Goal: Task Accomplishment & Management: Manage account settings

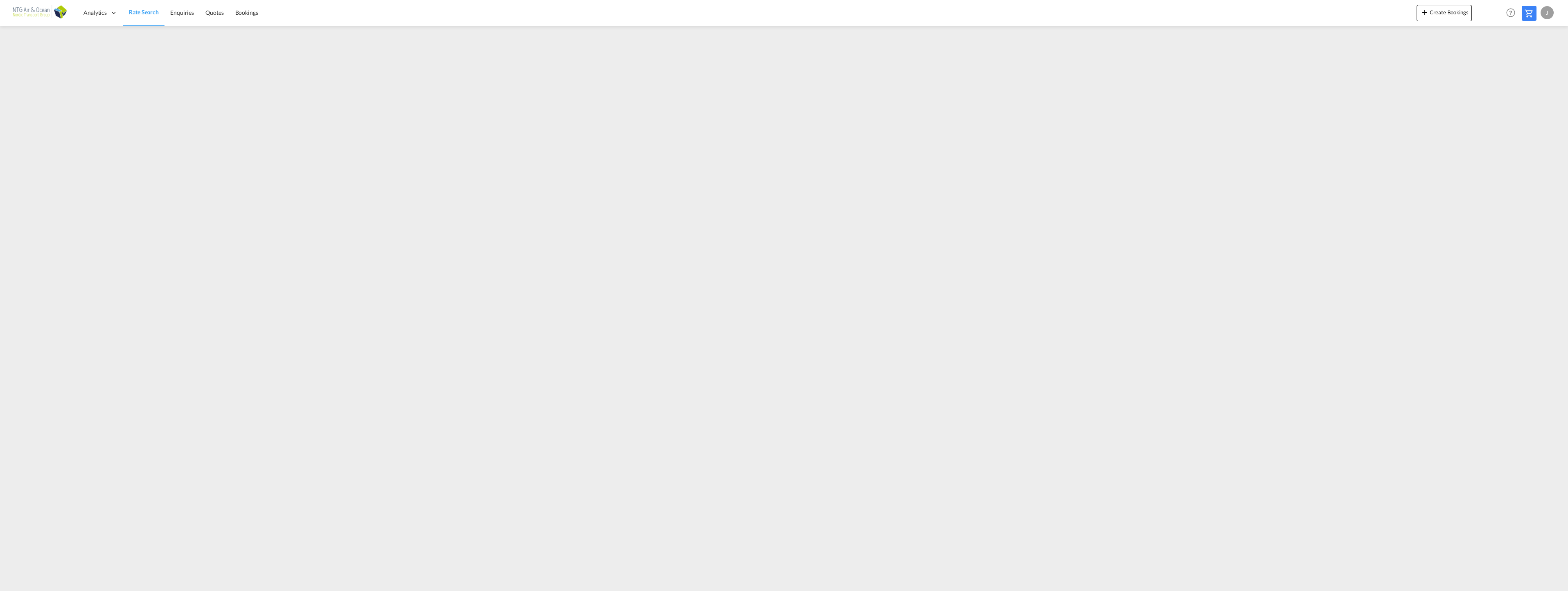
click at [1550, 10] on div "J" at bounding box center [1547, 13] width 13 height 13
click at [1534, 61] on button "Logout" at bounding box center [1538, 62] width 53 height 16
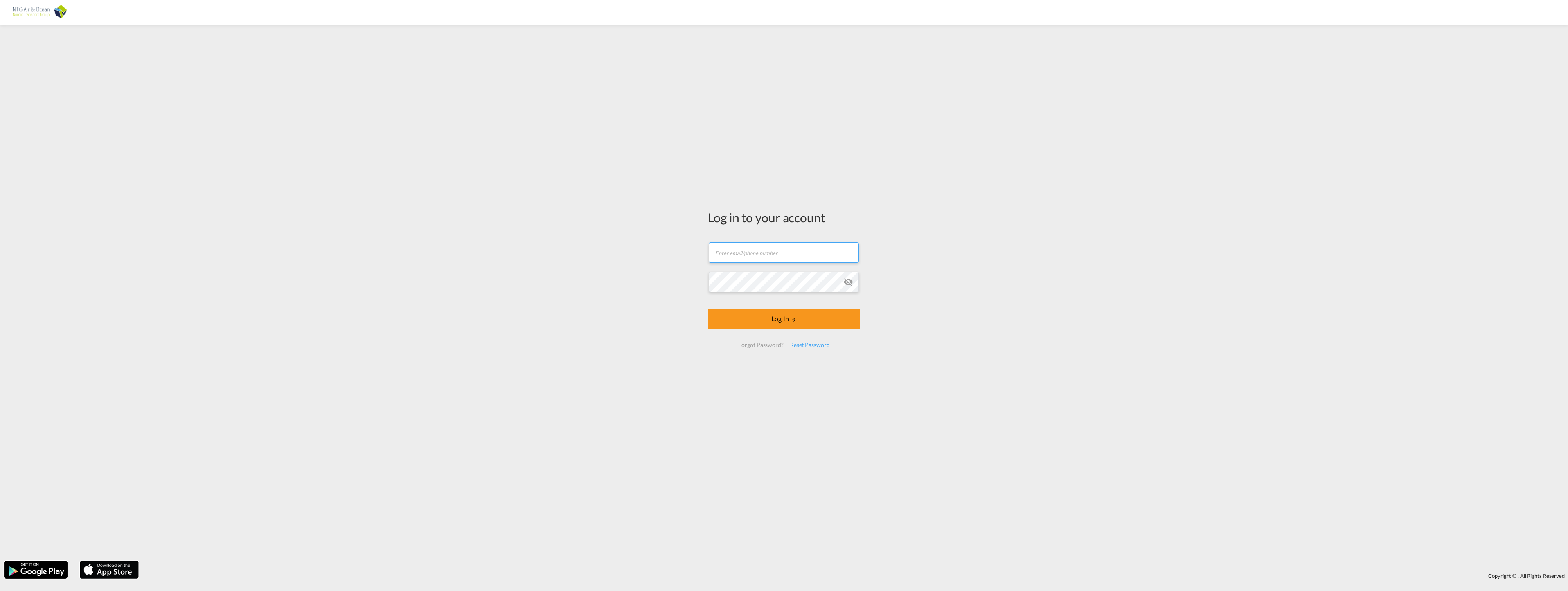
type input "[EMAIL_ADDRESS][DOMAIN_NAME]"
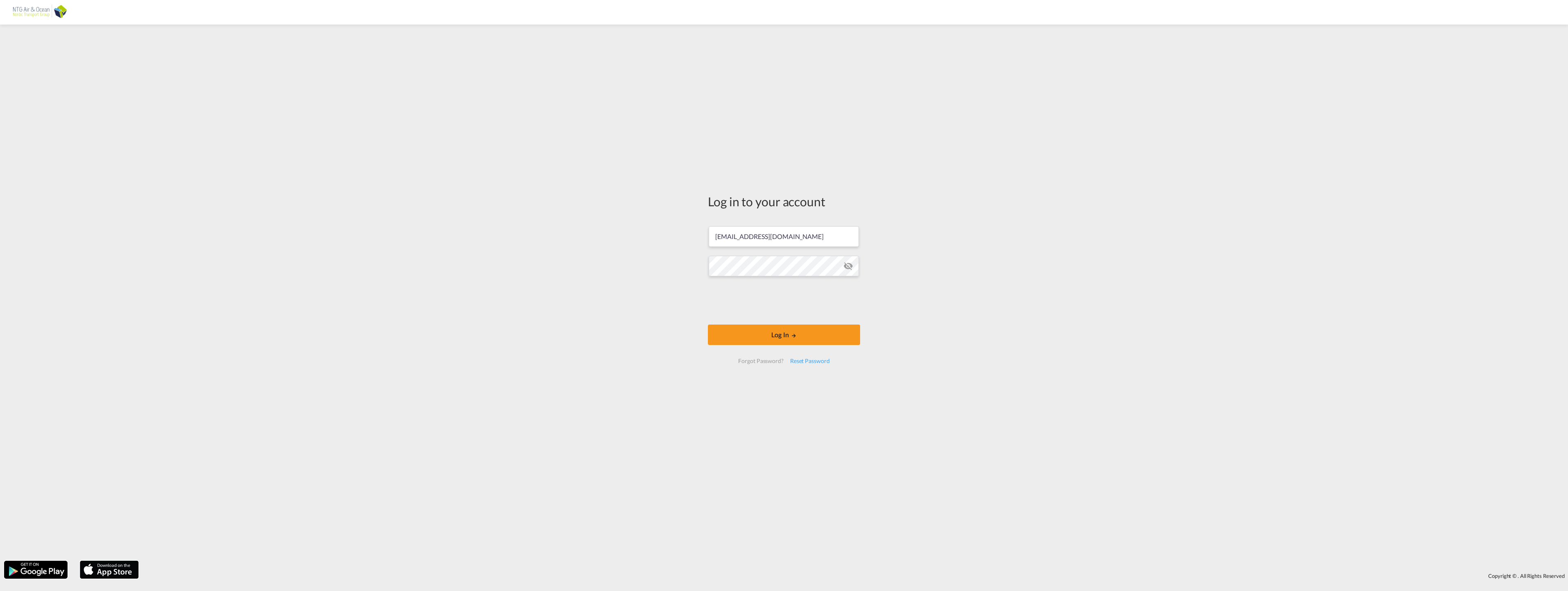
click at [850, 267] on md-icon "icon-eye-off" at bounding box center [848, 266] width 10 height 10
click at [1278, 83] on div "Log in to your account jhy@ntgairocean.com Log In Forgot Password? Reset Passwo…" at bounding box center [784, 292] width 1568 height 528
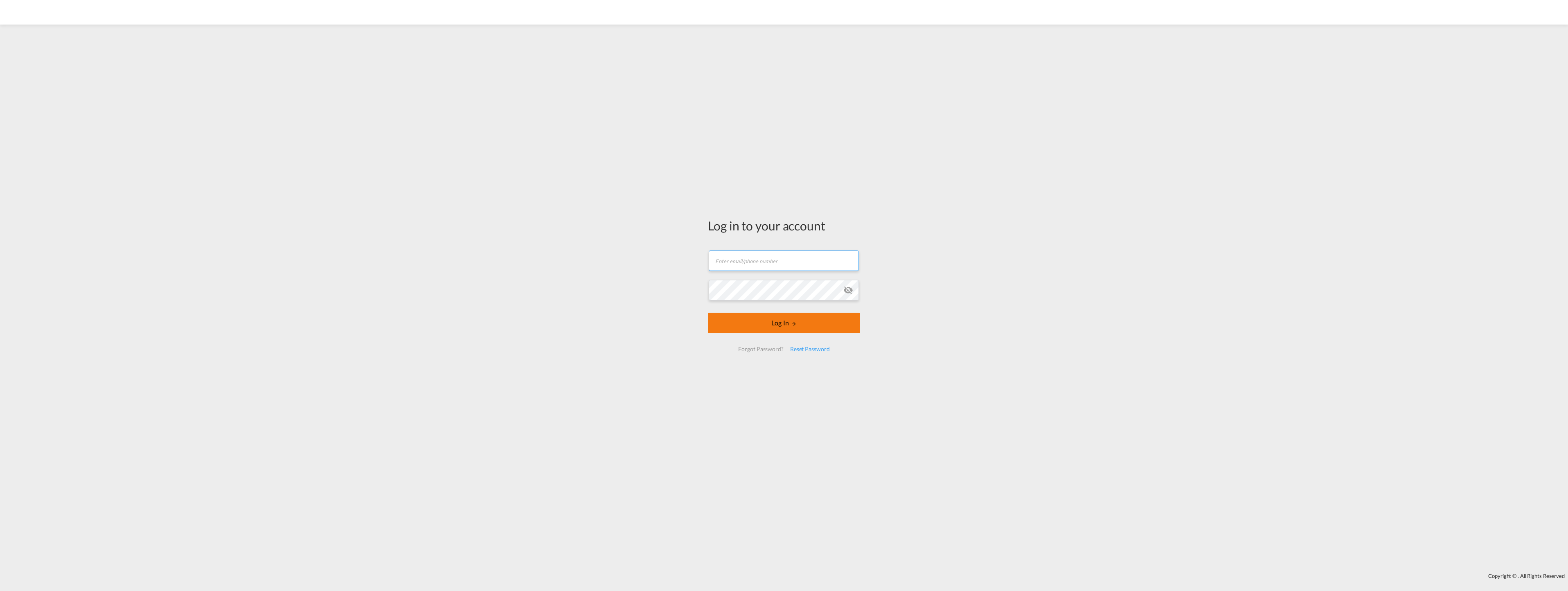
type input "[EMAIL_ADDRESS][DOMAIN_NAME]"
click at [788, 330] on button "Log In" at bounding box center [784, 323] width 152 height 21
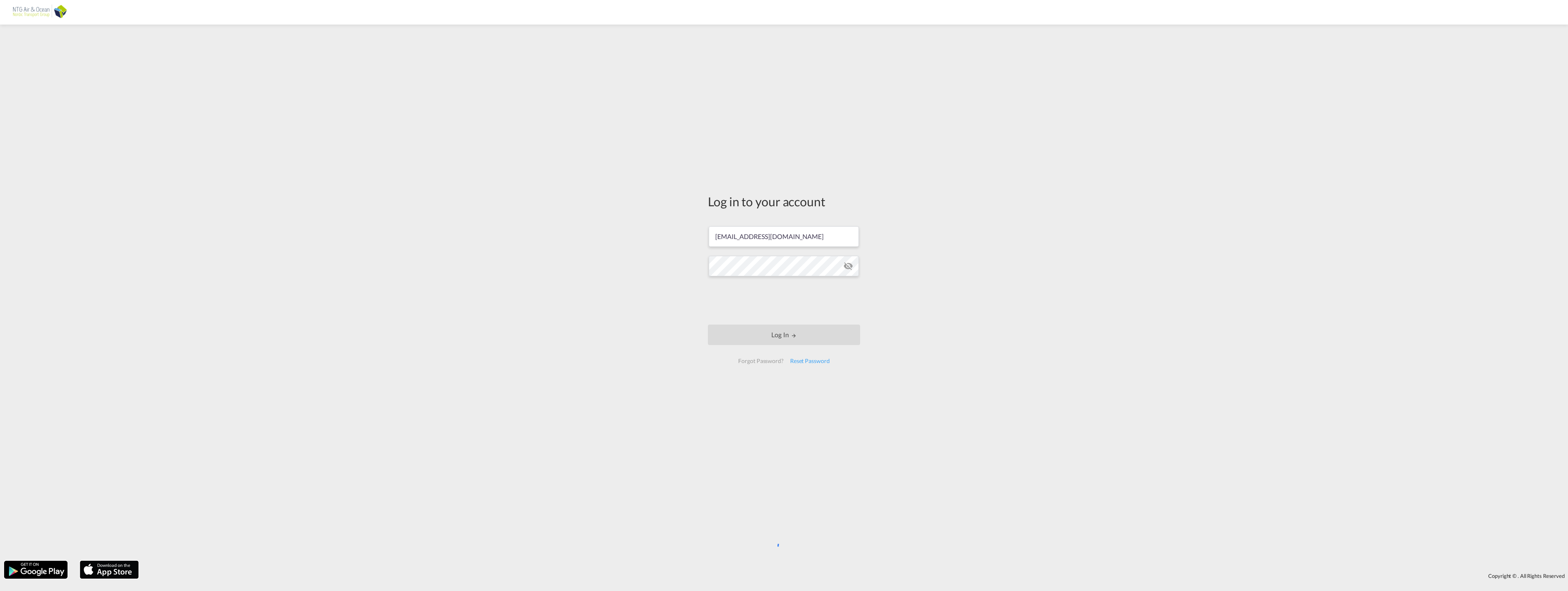
click at [852, 267] on md-icon "icon-eye-off" at bounding box center [848, 266] width 10 height 10
type input "[EMAIL_ADDRESS][DOMAIN_NAME]"
click at [786, 336] on button "Log In" at bounding box center [784, 335] width 152 height 21
